Goal: Find contact information: Find contact information

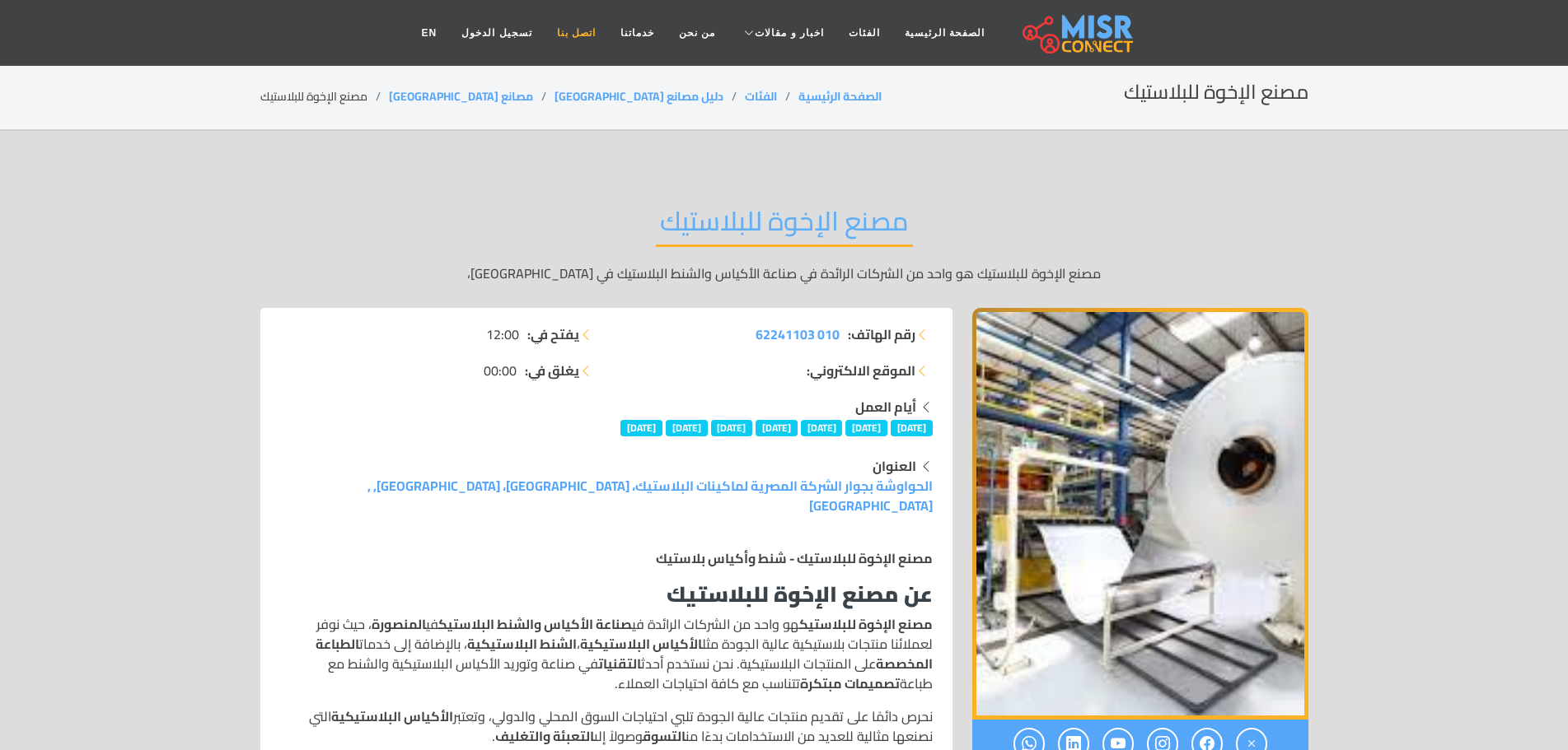
click at [590, 24] on link "اتصل بنا" at bounding box center [576, 33] width 64 height 31
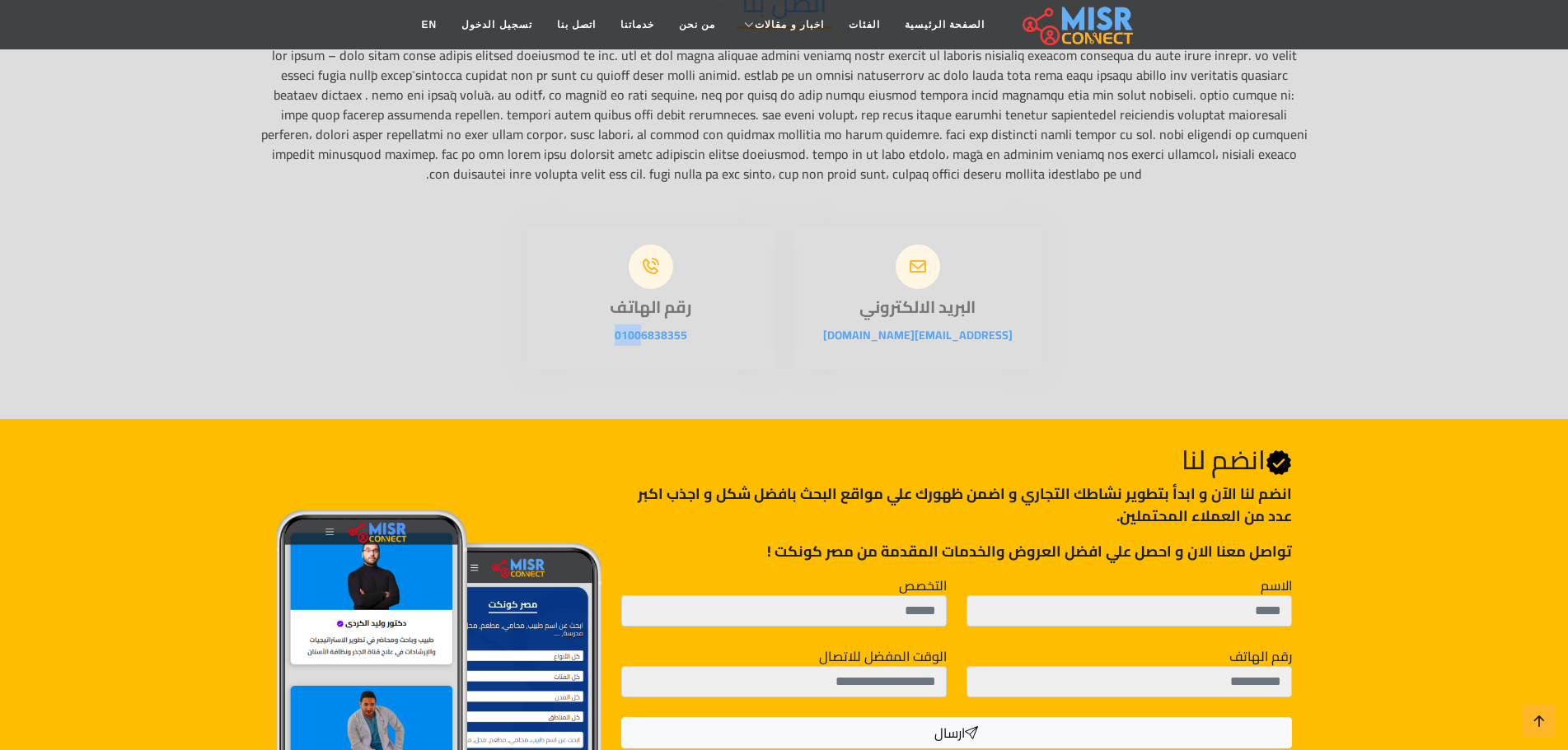
scroll to position [247, 0]
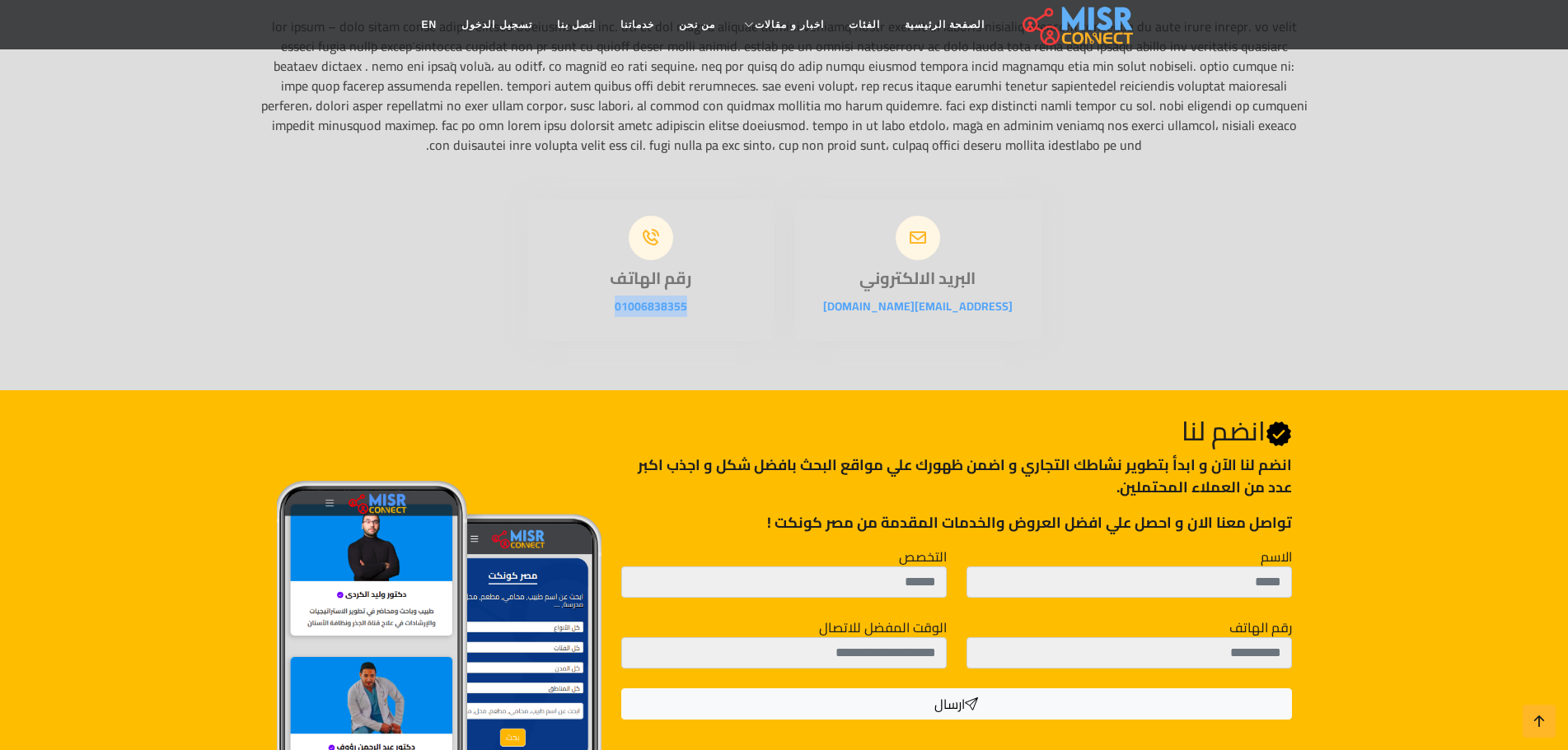
drag, startPoint x: 607, startPoint y: 389, endPoint x: 725, endPoint y: 334, distance: 130.2
click at [725, 334] on div "رقم الهاتف 01006838355" at bounding box center [651, 270] width 248 height 142
copy link "01006838355"
